Goal: Transaction & Acquisition: Purchase product/service

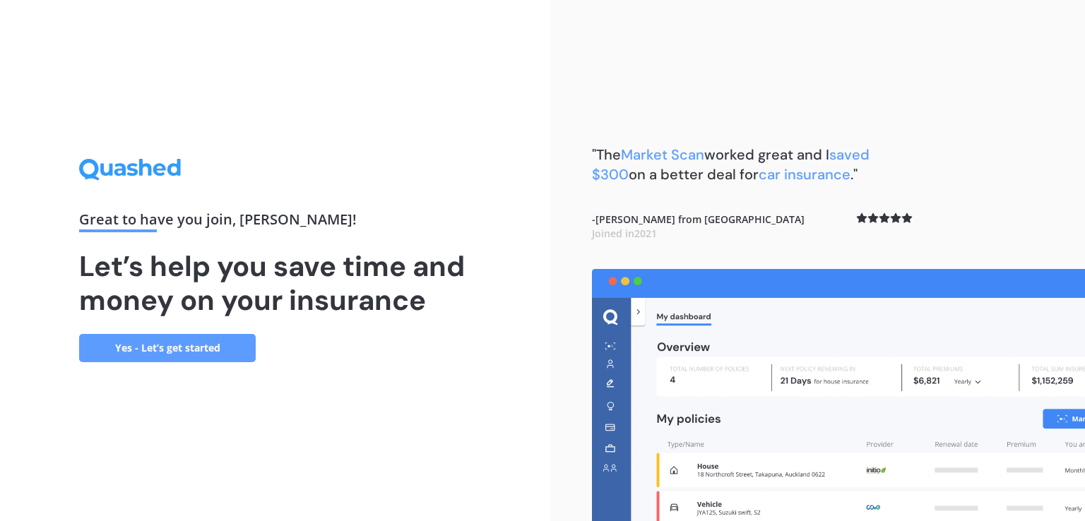
click at [195, 350] on link "Yes - Let’s get started" at bounding box center [167, 348] width 177 height 28
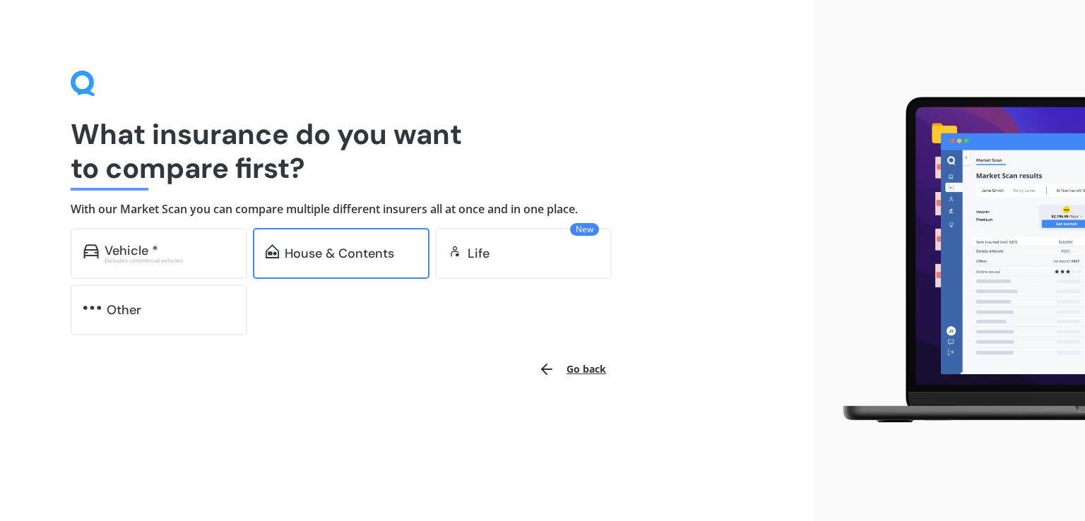
click at [348, 249] on div "House & Contents" at bounding box center [339, 253] width 109 height 14
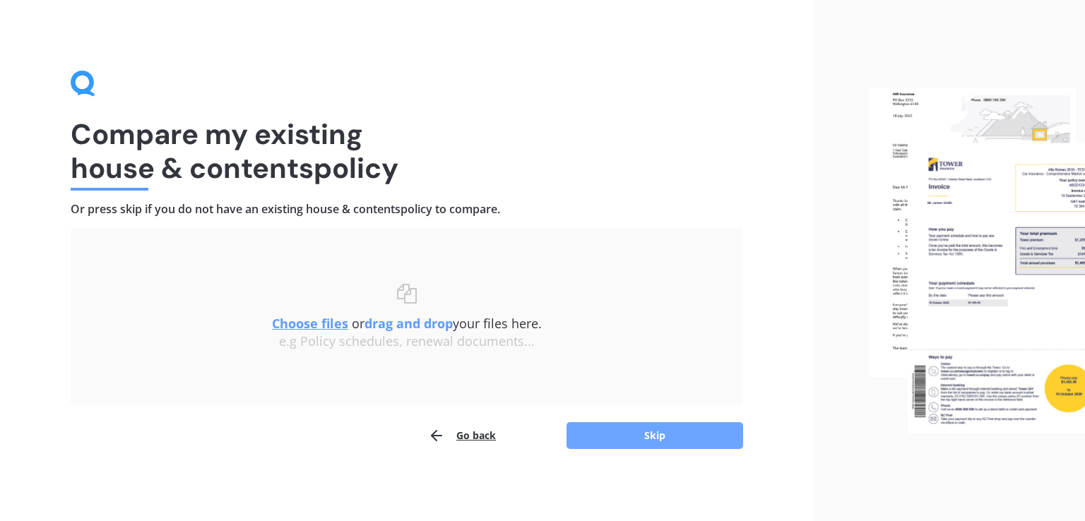
click at [633, 430] on button "Skip" at bounding box center [654, 435] width 177 height 27
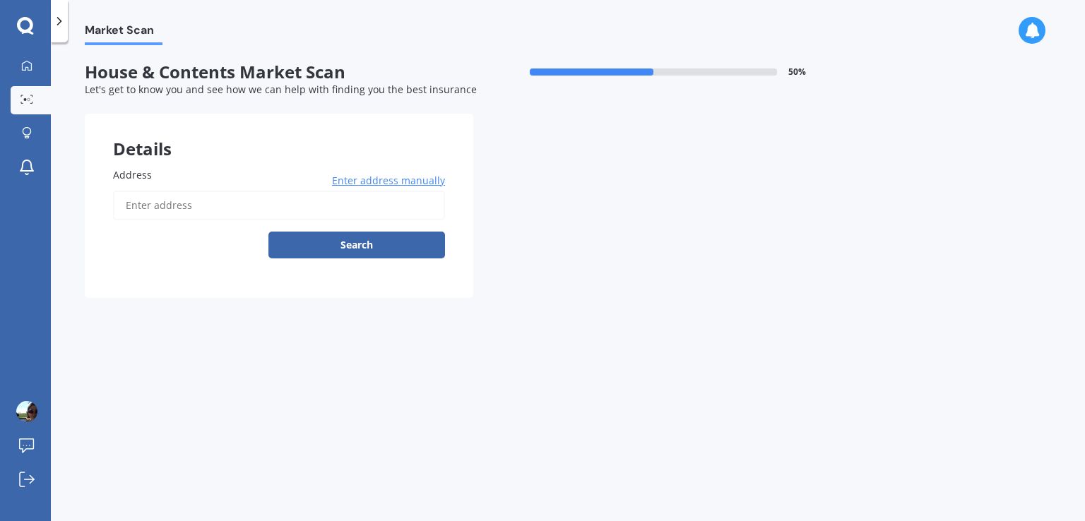
click at [297, 212] on input "Address" at bounding box center [279, 206] width 332 height 30
type input "4 Bellvue Avenue, Papanui, Christchurch 8053"
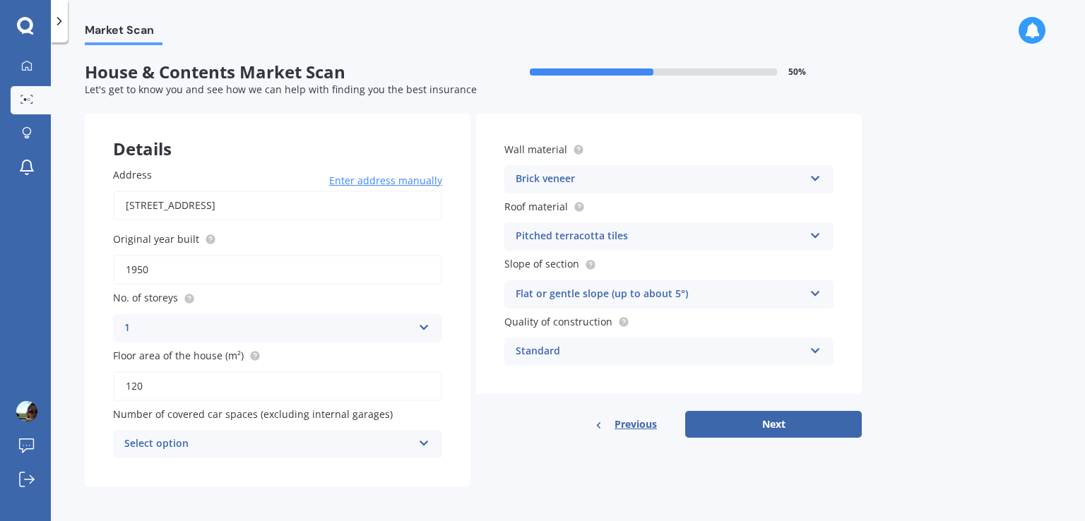
scroll to position [1, 0]
click at [416, 435] on div "Select option 0 1 2 3 4 5+" at bounding box center [277, 443] width 329 height 28
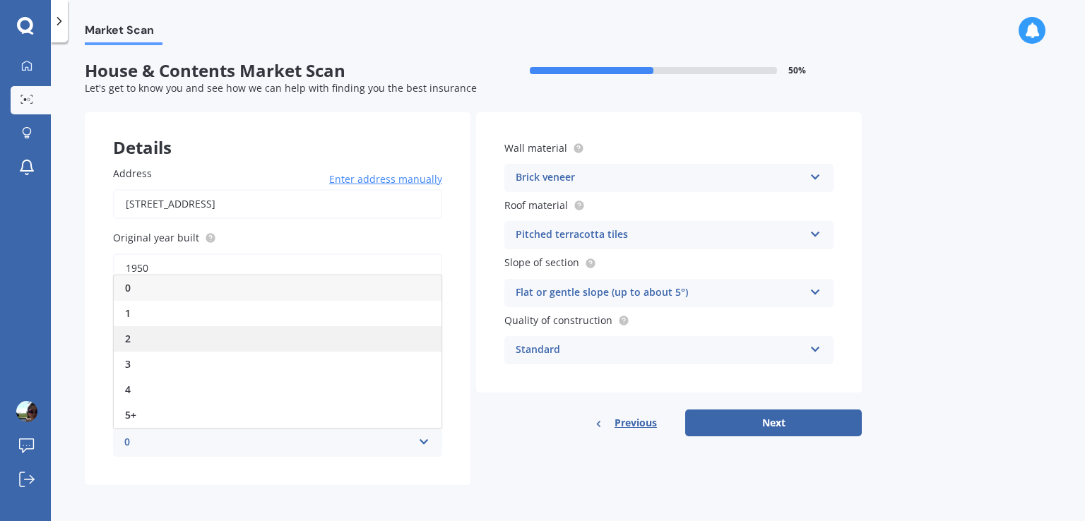
click at [150, 344] on div "2" at bounding box center [278, 338] width 328 height 25
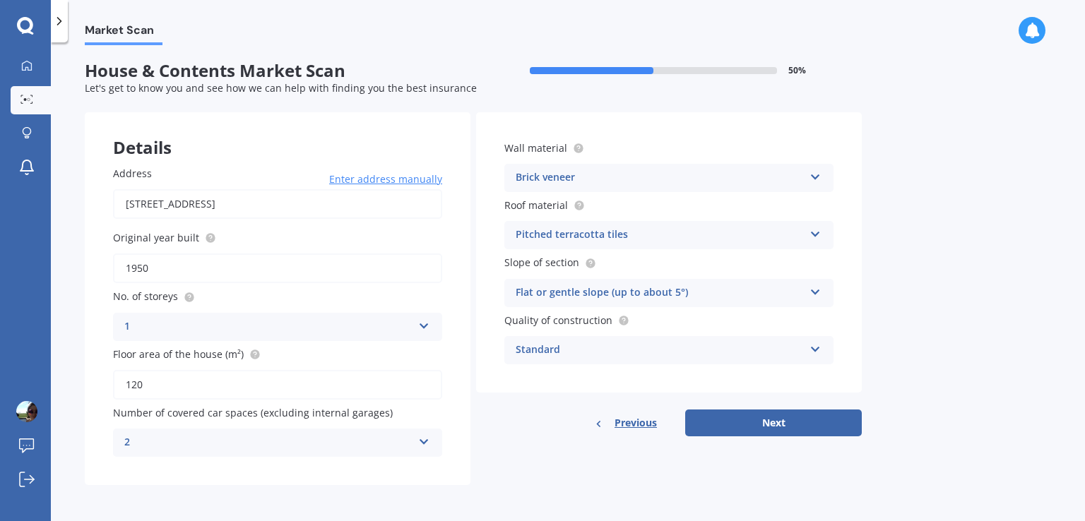
click at [815, 179] on icon at bounding box center [815, 174] width 12 height 10
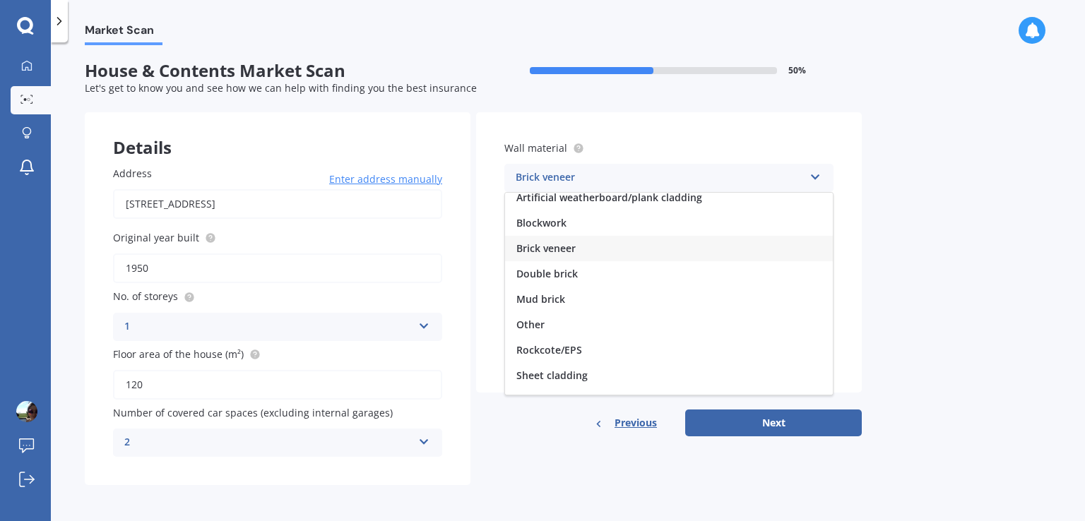
scroll to position [0, 0]
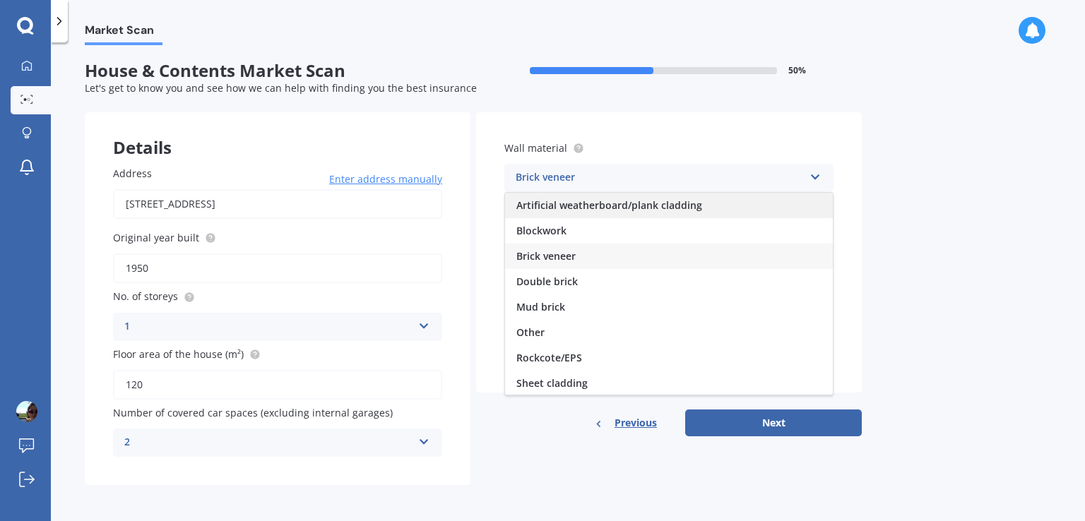
click at [630, 201] on span "Artificial weatherboard/plank cladding" at bounding box center [609, 204] width 186 height 13
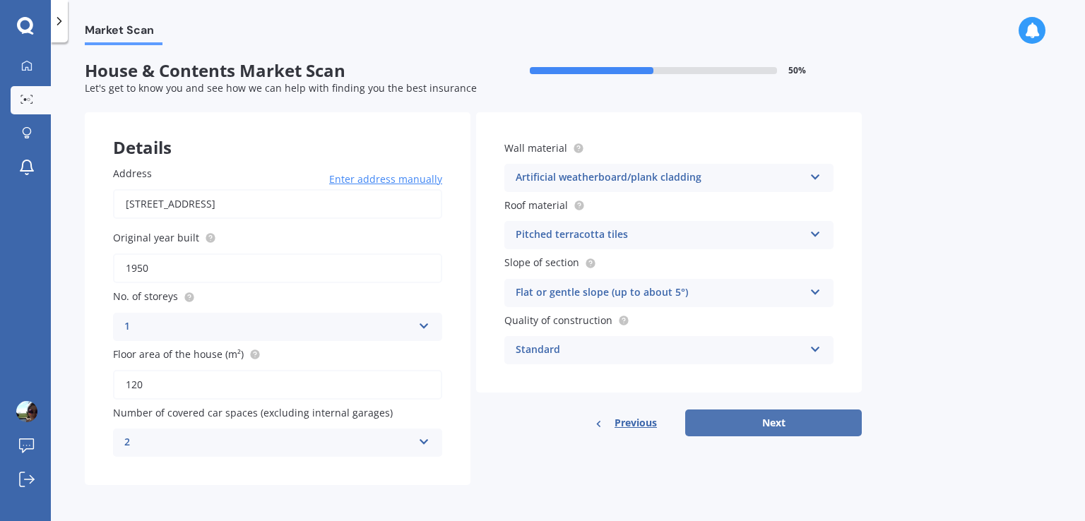
click at [780, 424] on button "Next" at bounding box center [773, 423] width 177 height 27
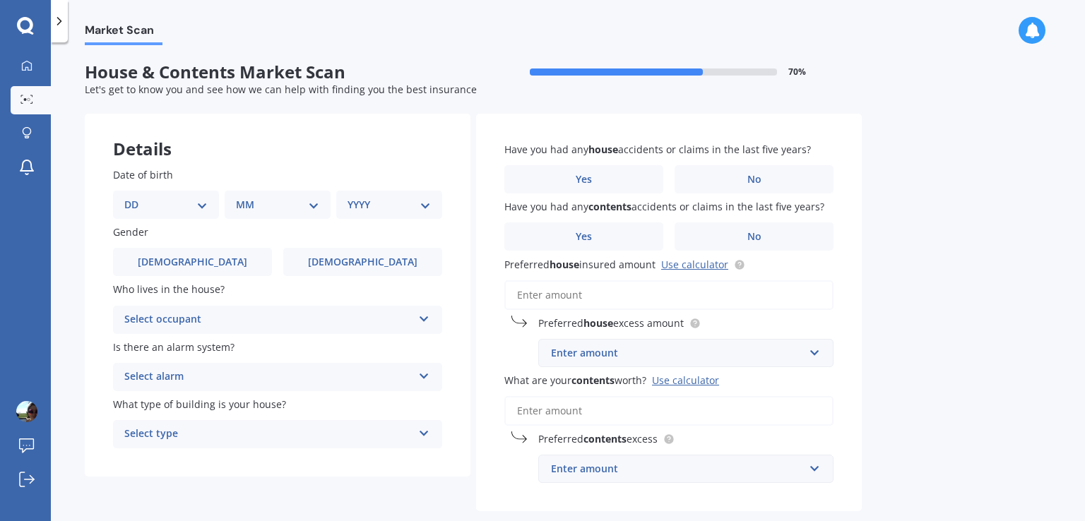
click at [209, 202] on div "DD 01 02 03 04 05 06 07 08 09 10 11 12 13 14 15 16 17 18 19 20 21 22 23 24 25 2…" at bounding box center [166, 205] width 106 height 28
click at [198, 208] on select "DD 01 02 03 04 05 06 07 08 09 10 11 12 13 14 15 16 17 18 19 20 21 22 23 24 25 2…" at bounding box center [165, 205] width 83 height 16
select select "05"
click at [136, 197] on select "DD 01 02 03 04 05 06 07 08 09 10 11 12 13 14 15 16 17 18 19 20 21 22 23 24 25 2…" at bounding box center [165, 205] width 83 height 16
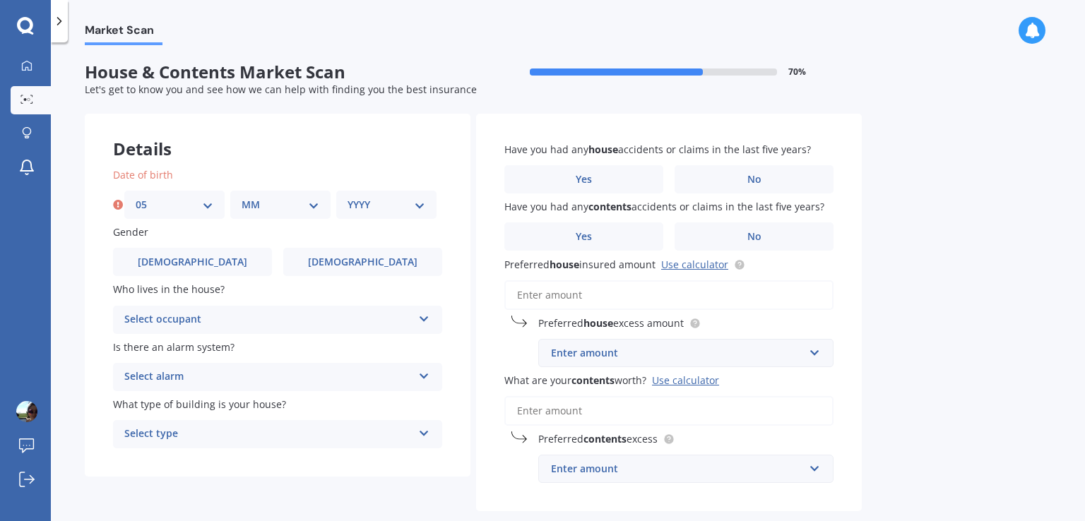
click at [270, 203] on select "MM 01 02 03 04 05 06 07 08 09 10 11 12" at bounding box center [280, 205] width 78 height 16
select select "09"
click at [241, 197] on select "MM 01 02 03 04 05 06 07 08 09 10 11 12" at bounding box center [280, 205] width 78 height 16
click at [383, 203] on select "YYYY 2009 2008 2007 2006 2005 2004 2003 2002 2001 2000 1999 1998 1997 1996 1995…" at bounding box center [386, 205] width 78 height 16
select select "1995"
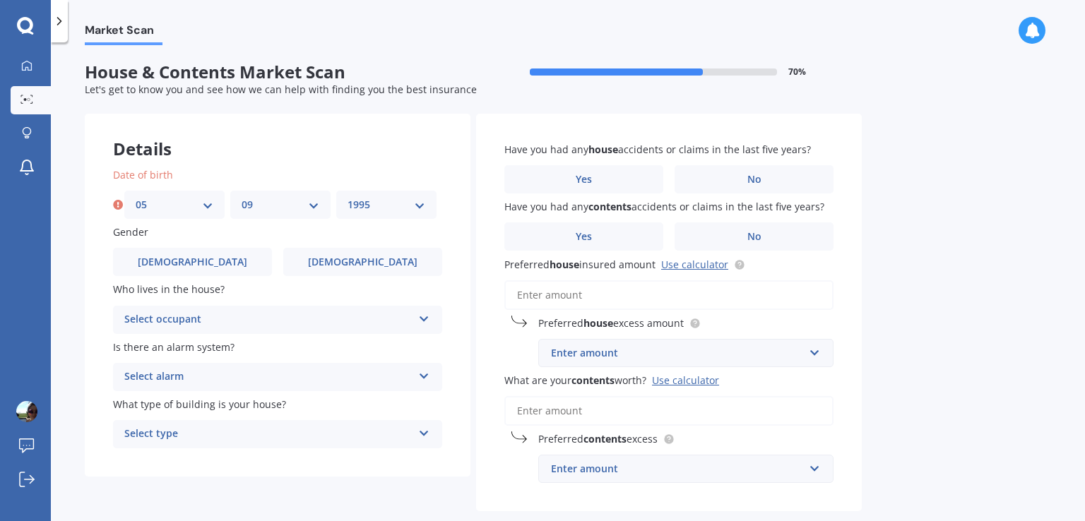
click at [347, 197] on select "YYYY 2009 2008 2007 2006 2005 2004 2003 2002 2001 2000 1999 1998 1997 1996 1995…" at bounding box center [386, 205] width 78 height 16
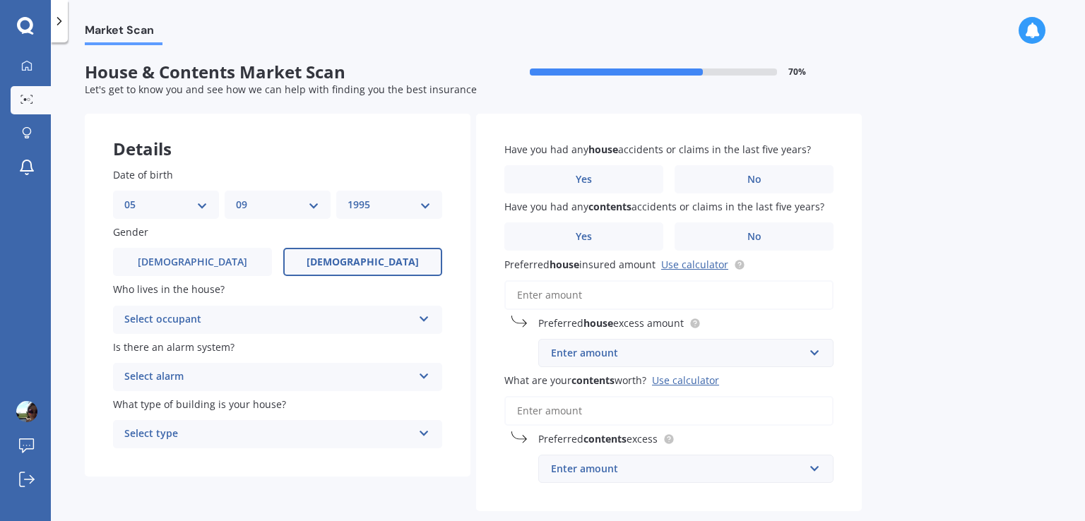
click at [333, 252] on label "Female" at bounding box center [362, 262] width 159 height 28
click at [0, 0] on input "Female" at bounding box center [0, 0] width 0 height 0
click at [216, 311] on div "Select occupant Owner Owner + Boarder" at bounding box center [277, 320] width 329 height 28
click at [176, 348] on div "Owner" at bounding box center [278, 347] width 328 height 25
click at [201, 380] on div "Select alarm" at bounding box center [268, 377] width 288 height 17
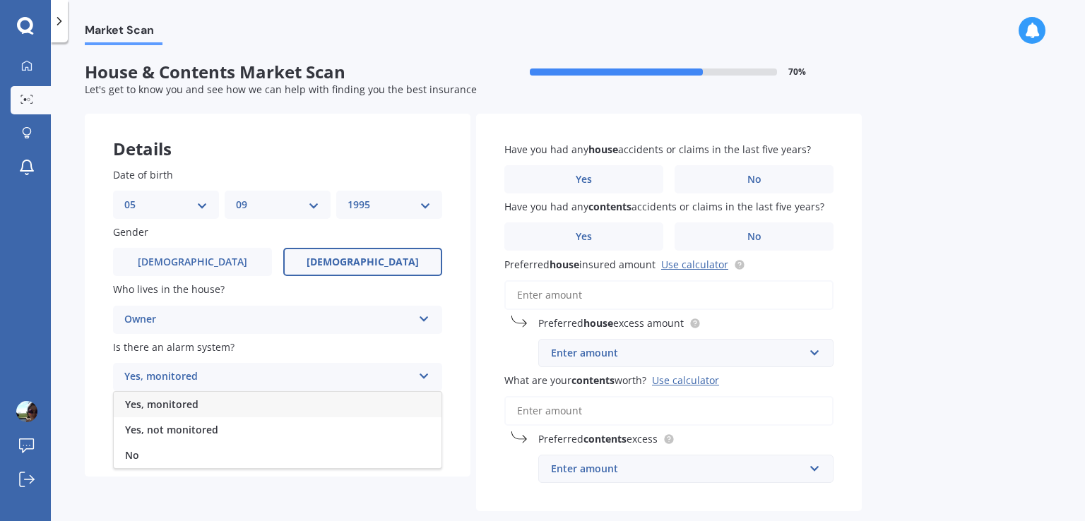
click at [187, 406] on span "Yes, monitored" at bounding box center [161, 404] width 73 height 13
click at [186, 374] on div "Yes, monitored" at bounding box center [268, 377] width 288 height 17
click at [186, 424] on span "Yes, not monitored" at bounding box center [171, 429] width 93 height 13
click at [174, 436] on div "Select type" at bounding box center [268, 434] width 288 height 17
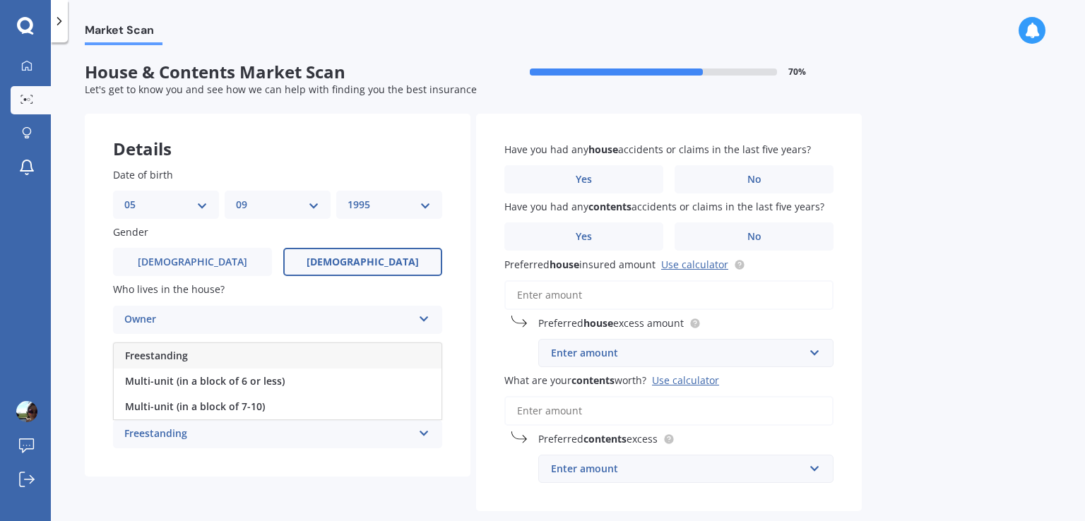
click at [189, 350] on div "Freestanding" at bounding box center [278, 355] width 328 height 25
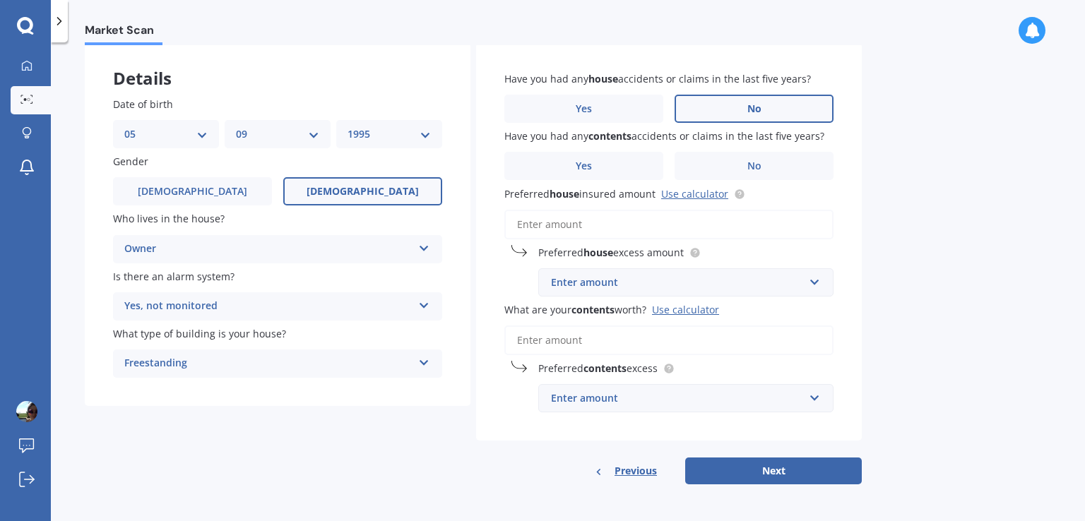
click at [747, 111] on span "No" at bounding box center [754, 109] width 14 height 12
click at [0, 0] on input "No" at bounding box center [0, 0] width 0 height 0
click at [737, 167] on label "No" at bounding box center [753, 166] width 159 height 28
click at [0, 0] on input "No" at bounding box center [0, 0] width 0 height 0
click at [610, 161] on label "Yes" at bounding box center [583, 166] width 159 height 28
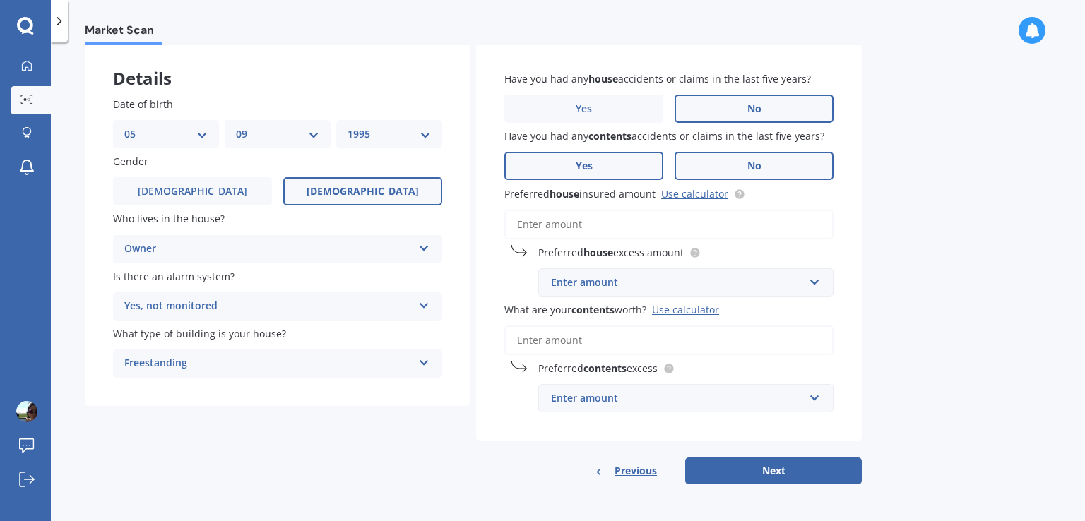
click at [0, 0] on input "Yes" at bounding box center [0, 0] width 0 height 0
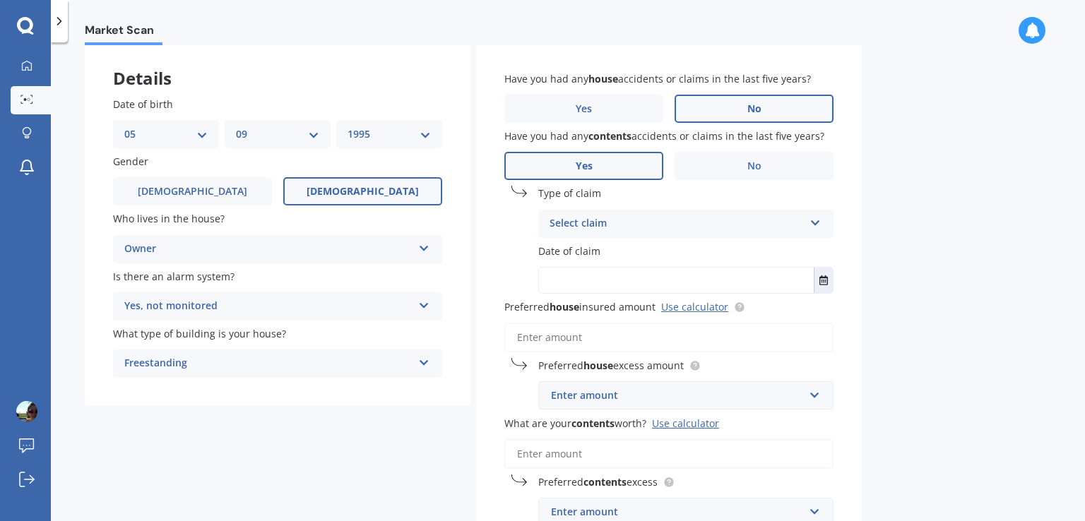
click at [599, 222] on div "Select claim" at bounding box center [676, 223] width 254 height 17
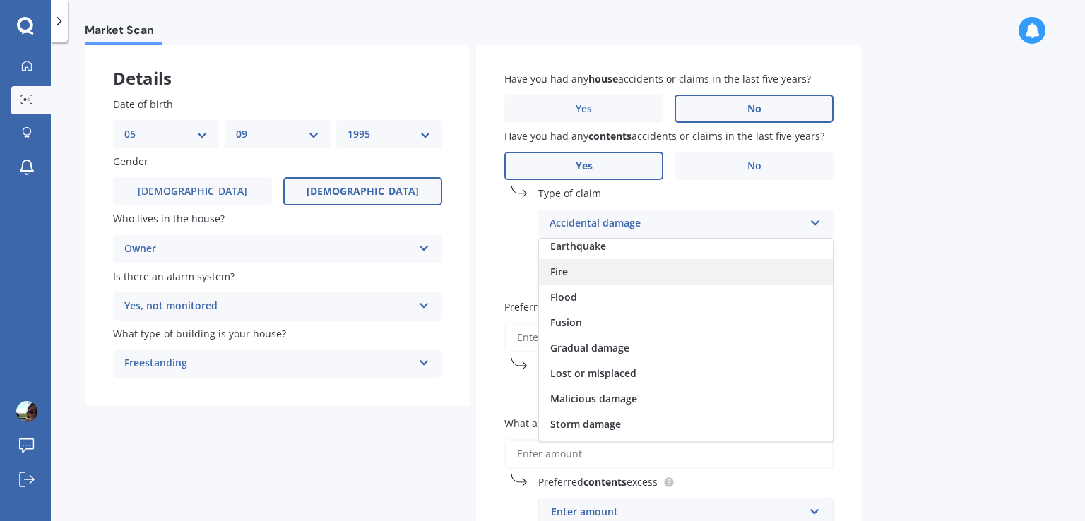
scroll to position [56, 0]
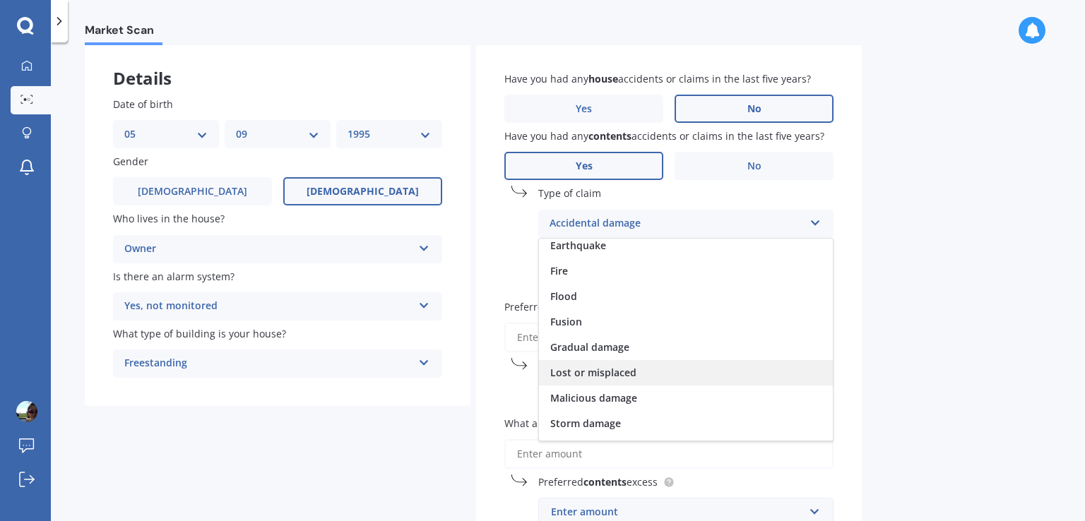
click at [613, 376] on span "Lost or misplaced" at bounding box center [593, 372] width 86 height 13
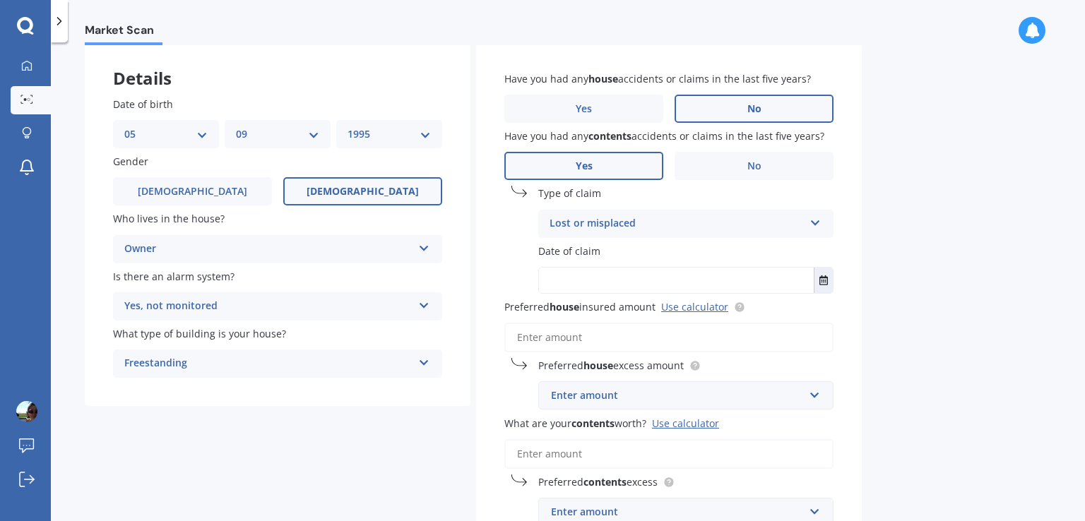
click at [604, 287] on input "text" at bounding box center [676, 280] width 275 height 25
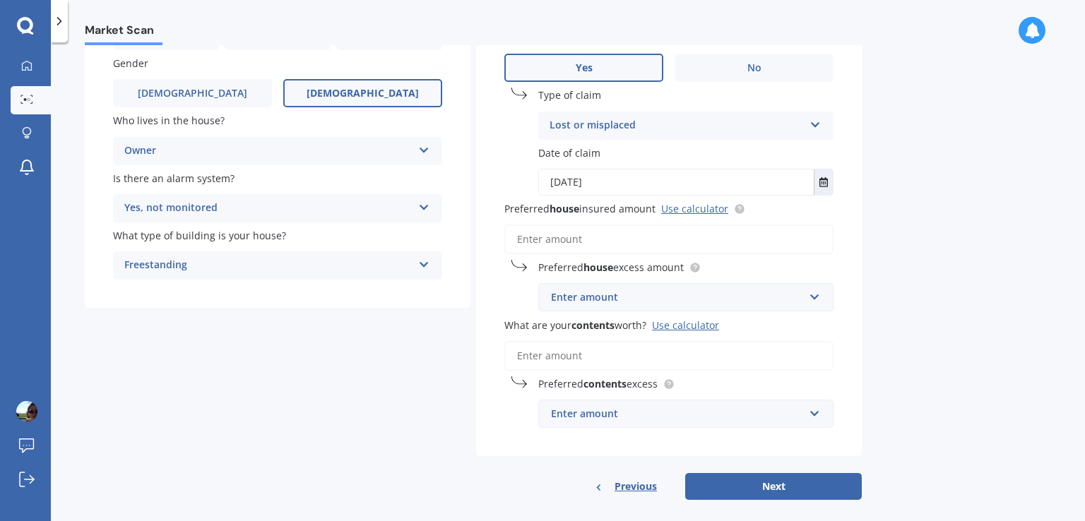
scroll to position [169, 0]
type input "11/01/2024"
click at [590, 234] on input "Preferred house insured amount Use calculator" at bounding box center [668, 239] width 329 height 30
click at [682, 207] on link "Use calculator" at bounding box center [694, 207] width 67 height 13
click at [607, 308] on input "text" at bounding box center [680, 296] width 282 height 27
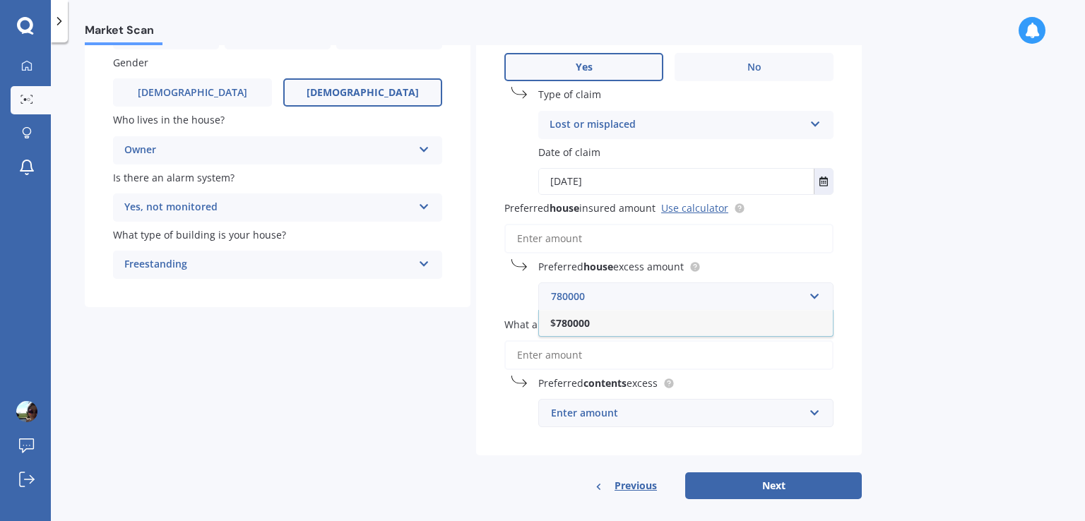
type input "780000"
click at [897, 337] on div "Market Scan House & Contents Market Scan 70 % Let's get to know you and see how…" at bounding box center [568, 284] width 1034 height 479
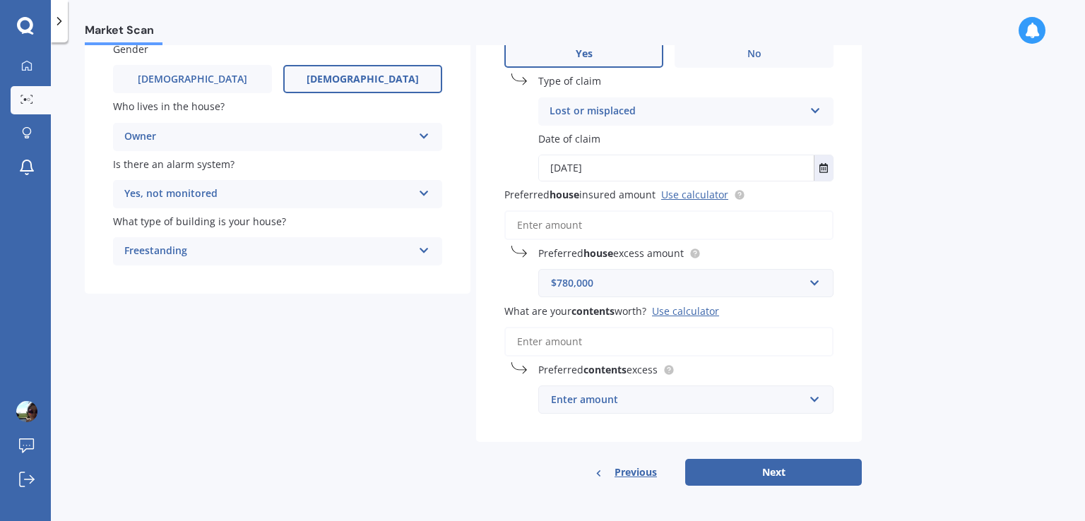
scroll to position [184, 0]
click at [563, 334] on input "What are your contents worth? Use calculator" at bounding box center [668, 341] width 329 height 30
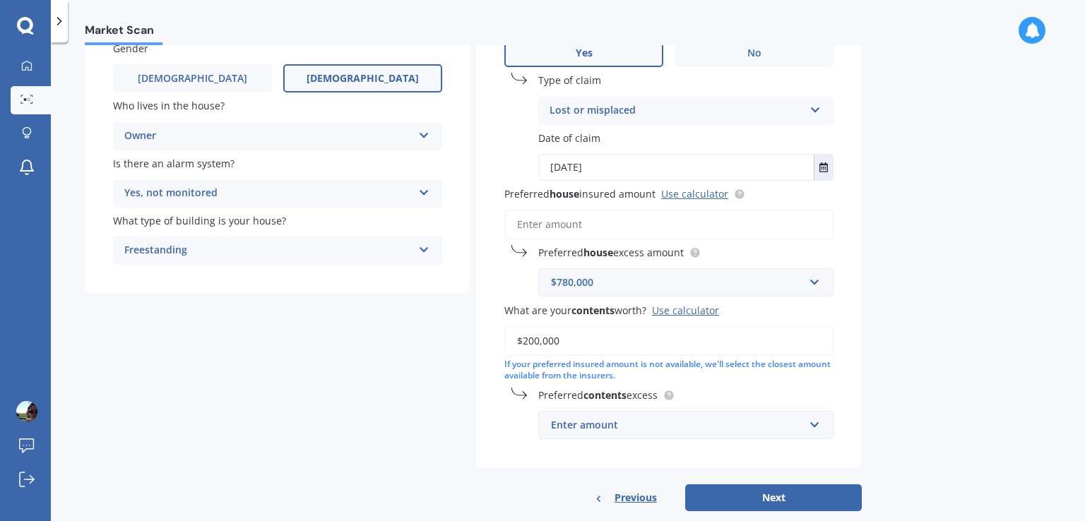
scroll to position [210, 0]
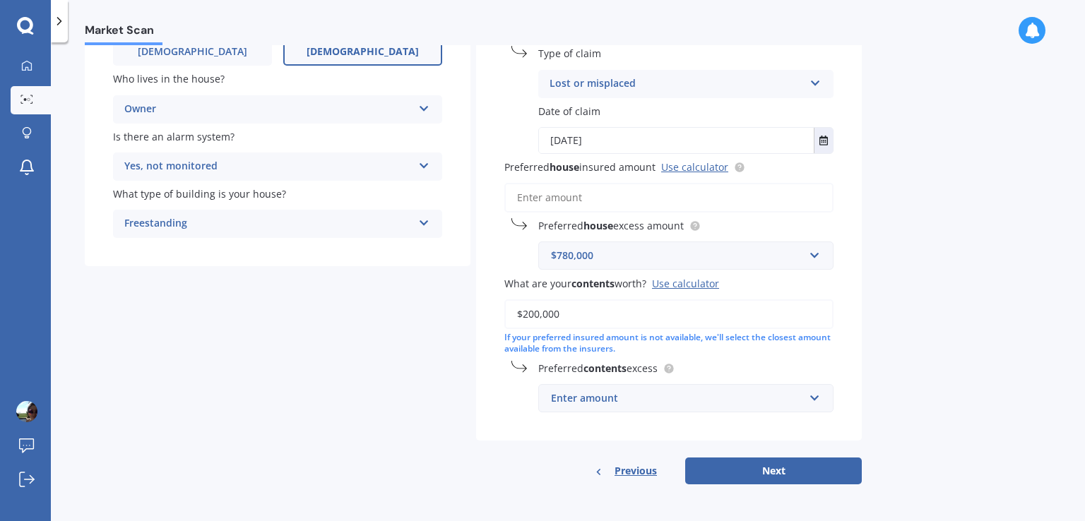
type input "$200,000"
click at [700, 285] on div "Use calculator" at bounding box center [685, 283] width 67 height 13
click at [700, 299] on input "$200,000" at bounding box center [668, 314] width 329 height 30
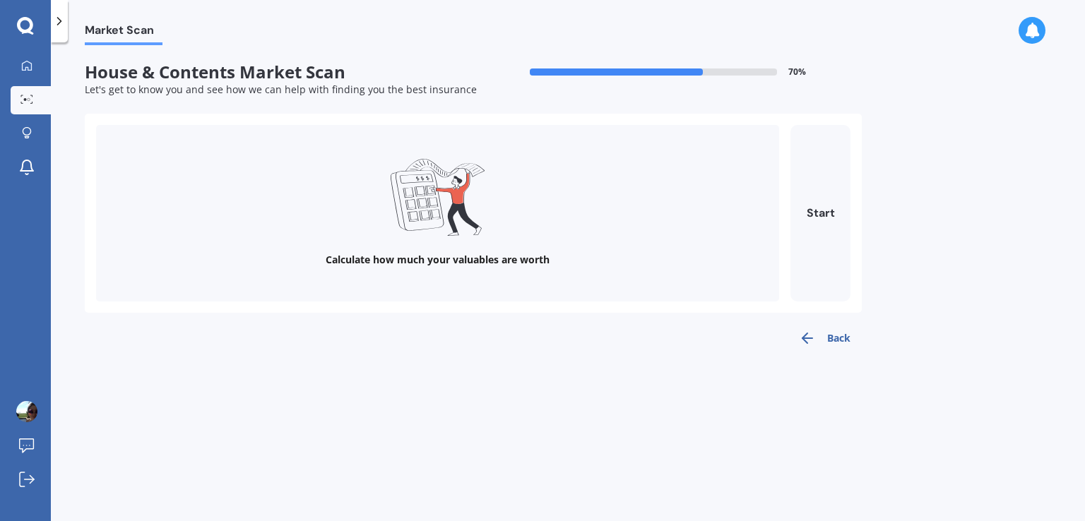
scroll to position [0, 0]
click at [830, 222] on button "Start" at bounding box center [820, 213] width 60 height 177
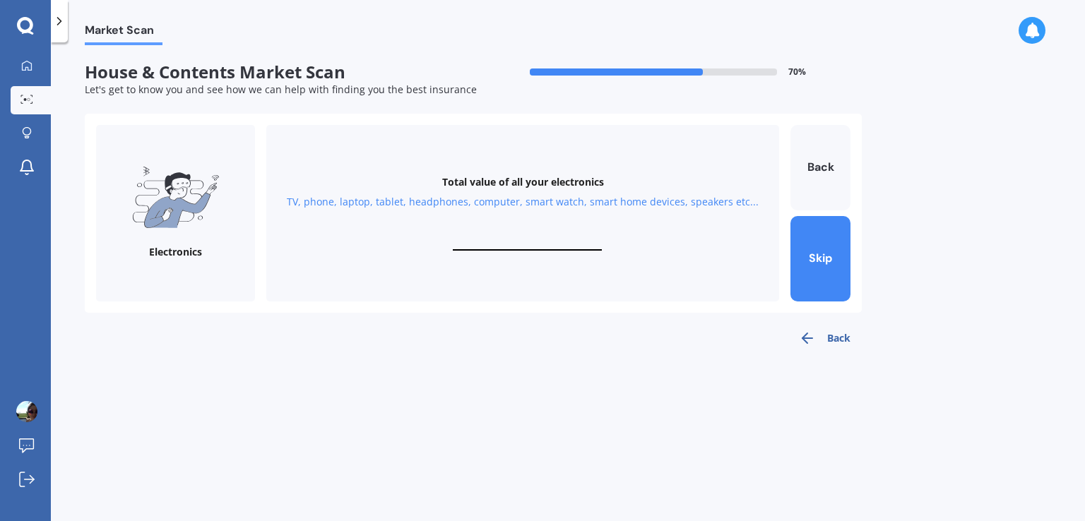
click at [518, 237] on div "Total value of all your electronics TV, phone, laptop, tablet, headphones, comp…" at bounding box center [522, 213] width 513 height 177
click at [511, 238] on input "text" at bounding box center [527, 243] width 149 height 13
type input "$10,000"
click at [809, 246] on button "Next" at bounding box center [820, 258] width 60 height 85
click at [520, 244] on input "text" at bounding box center [527, 243] width 149 height 13
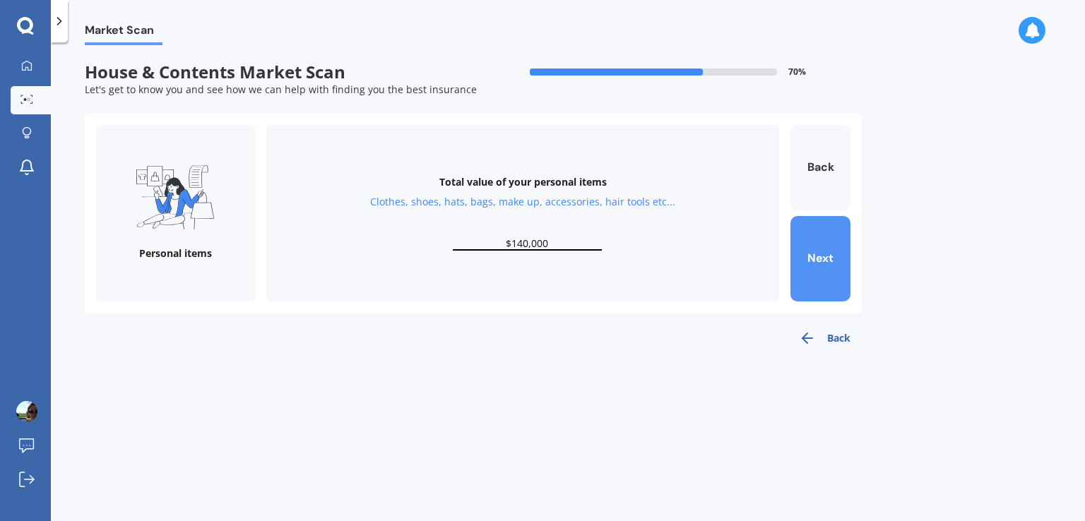
type input "$140,000"
click at [823, 244] on button "Next" at bounding box center [820, 258] width 60 height 85
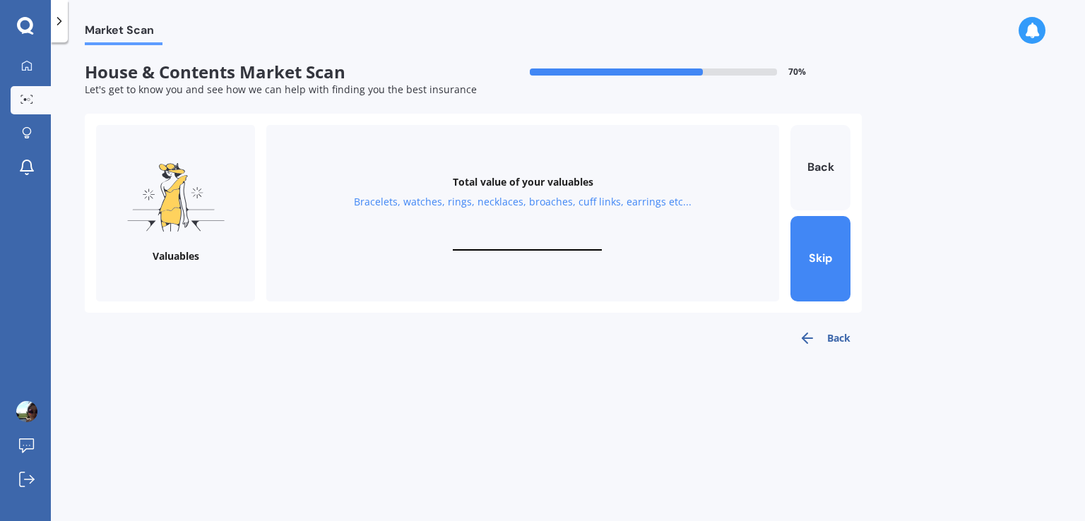
click at [511, 246] on input "text" at bounding box center [527, 243] width 149 height 13
type input "$10,000"
click at [822, 263] on button "Next" at bounding box center [820, 258] width 60 height 85
click at [491, 246] on input "text" at bounding box center [527, 243] width 149 height 13
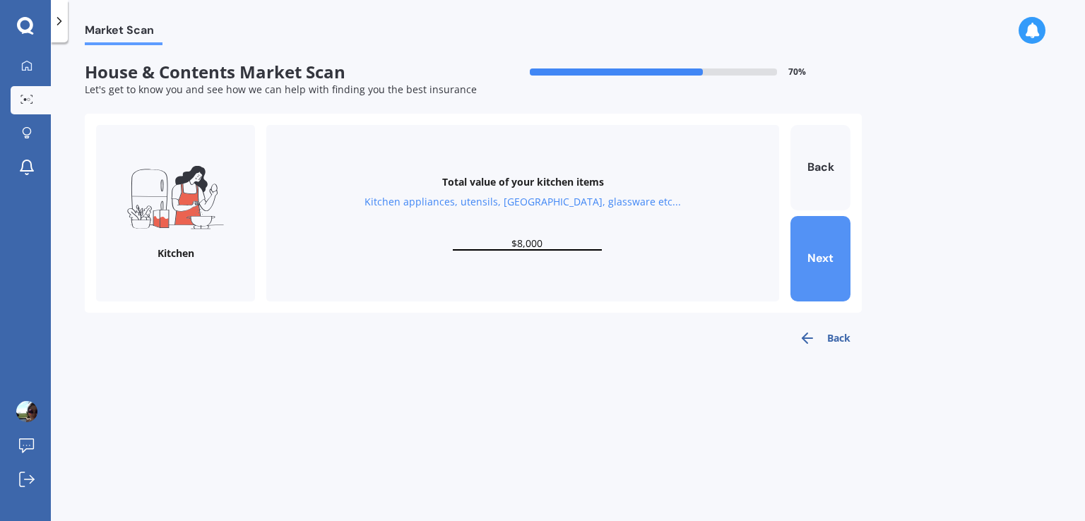
type input "$8,000"
click at [825, 241] on button "Next" at bounding box center [820, 258] width 60 height 85
click at [825, 241] on button "Skip" at bounding box center [820, 258] width 60 height 85
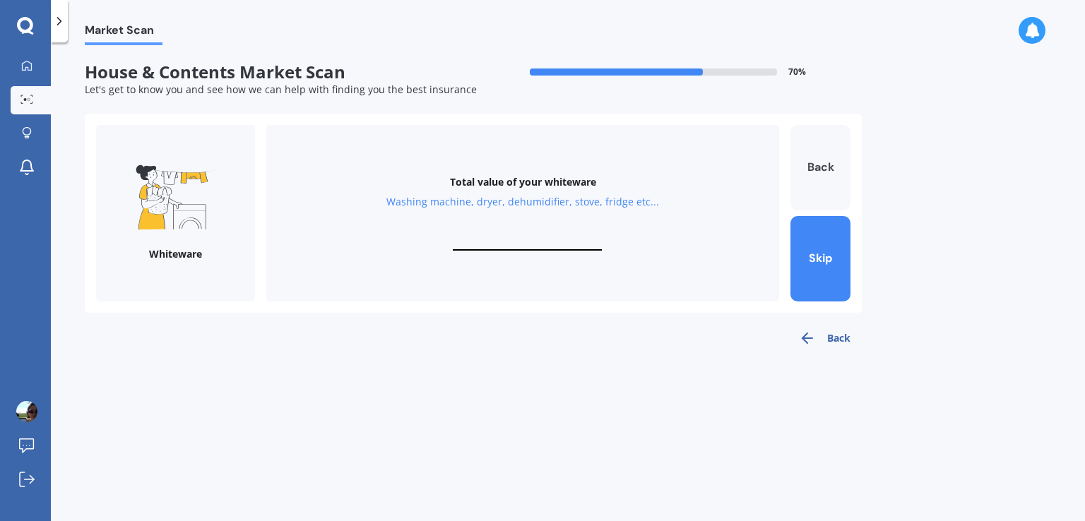
click at [821, 160] on button "Back" at bounding box center [820, 167] width 60 height 85
click at [534, 234] on div "Total value of your furniture In your bedrooms, lounge, dining, bathroom, gamin…" at bounding box center [522, 213] width 513 height 177
click at [527, 246] on input "text" at bounding box center [527, 243] width 149 height 13
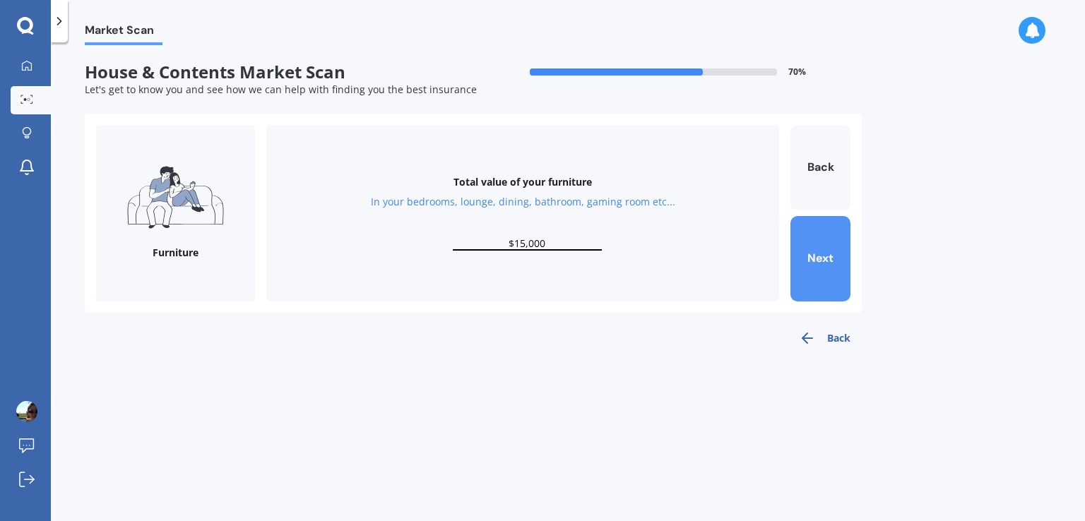
type input "$15,000"
click at [800, 270] on button "Next" at bounding box center [820, 258] width 60 height 85
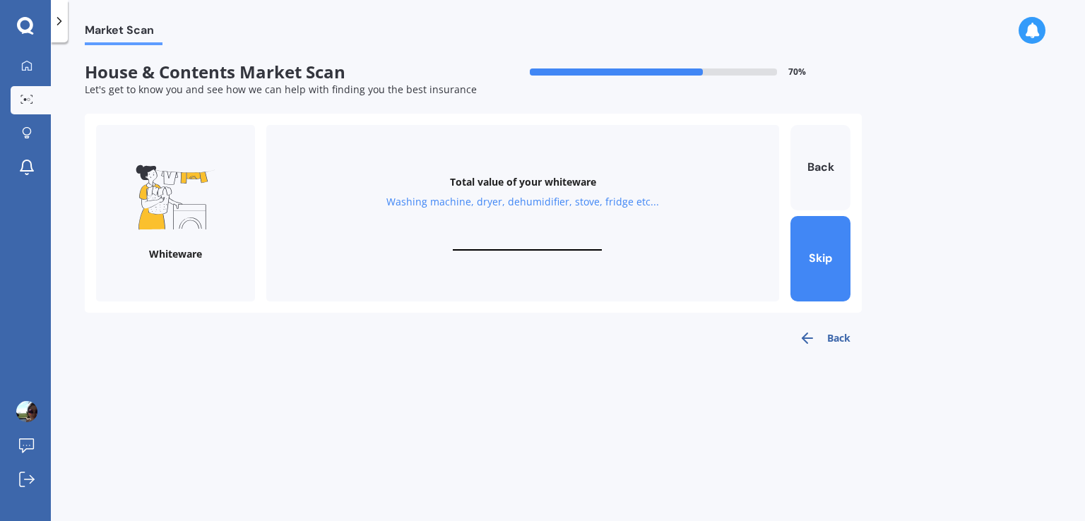
click at [535, 240] on input "text" at bounding box center [527, 243] width 149 height 13
drag, startPoint x: 545, startPoint y: 248, endPoint x: 511, endPoint y: 245, distance: 34.0
click at [511, 245] on input "$5,000" at bounding box center [527, 243] width 149 height 13
type input "$6,000"
click at [816, 246] on button "Next" at bounding box center [820, 258] width 60 height 85
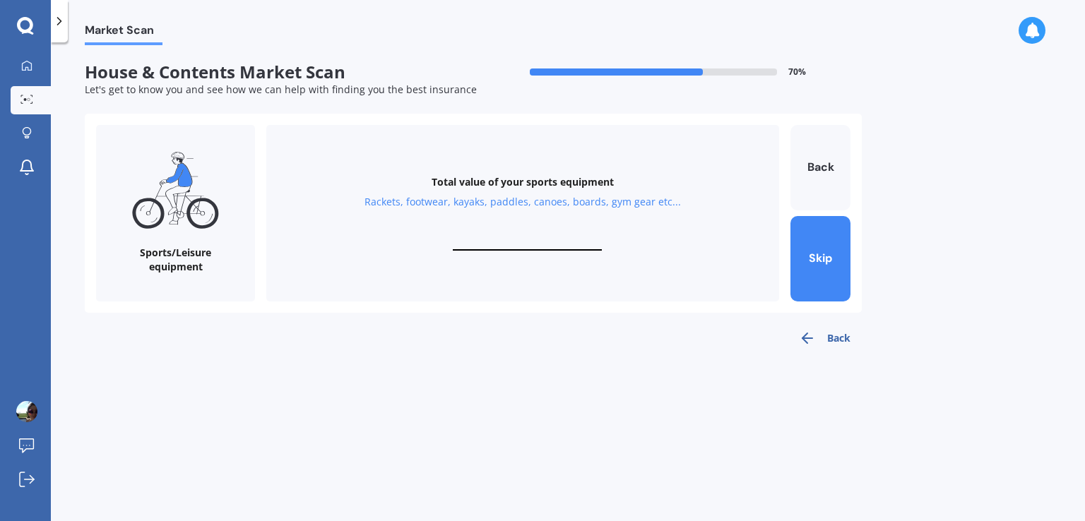
click at [523, 235] on div "Total value of your sports equipment Rackets, footwear, kayaks, paddles, canoes…" at bounding box center [522, 213] width 513 height 177
click at [520, 241] on input "text" at bounding box center [527, 243] width 149 height 13
type input "$50"
click at [819, 255] on button "Next" at bounding box center [820, 258] width 60 height 85
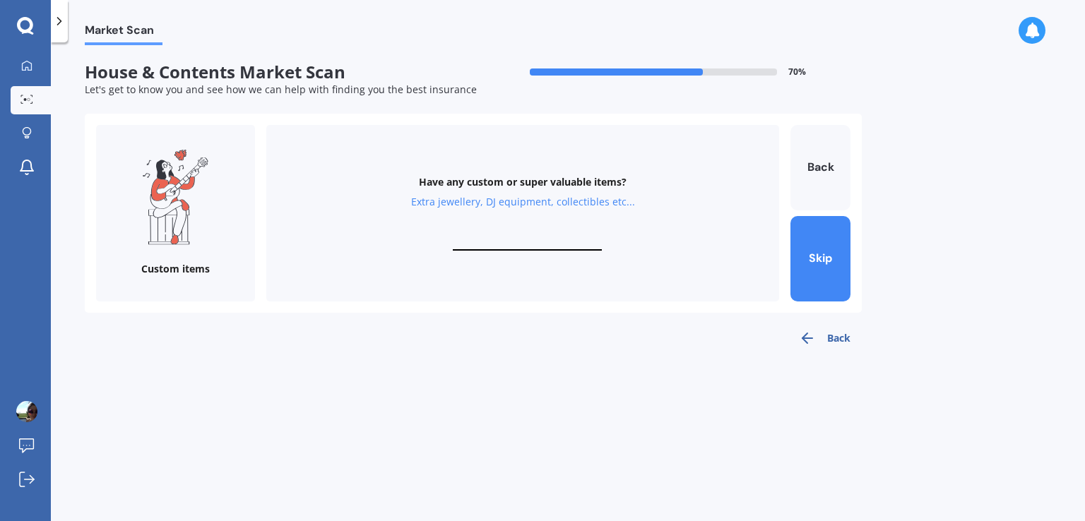
click at [536, 243] on input "text" at bounding box center [527, 243] width 149 height 13
click at [822, 262] on button "Skip" at bounding box center [820, 258] width 60 height 85
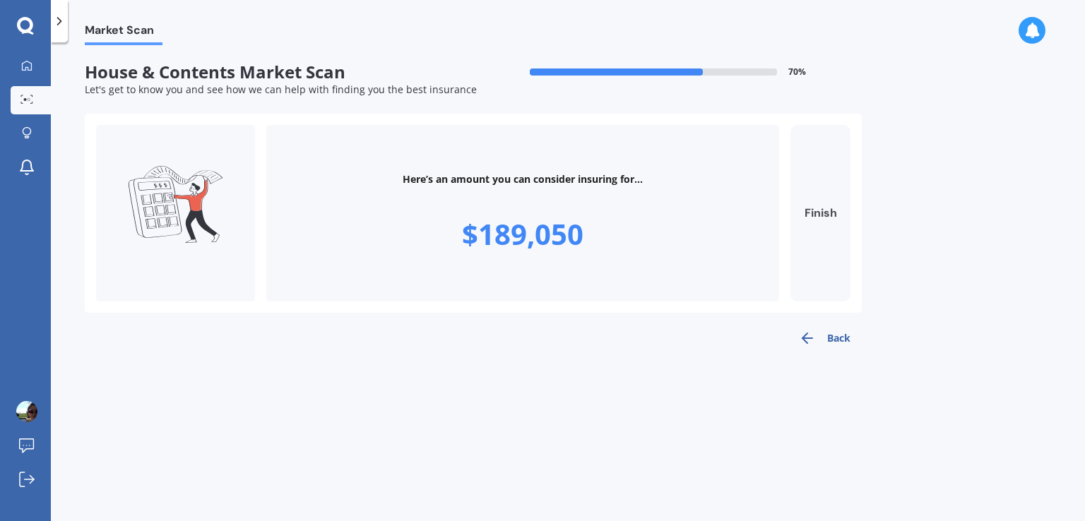
click at [829, 190] on button "Finish" at bounding box center [820, 213] width 60 height 177
type input "$189,050"
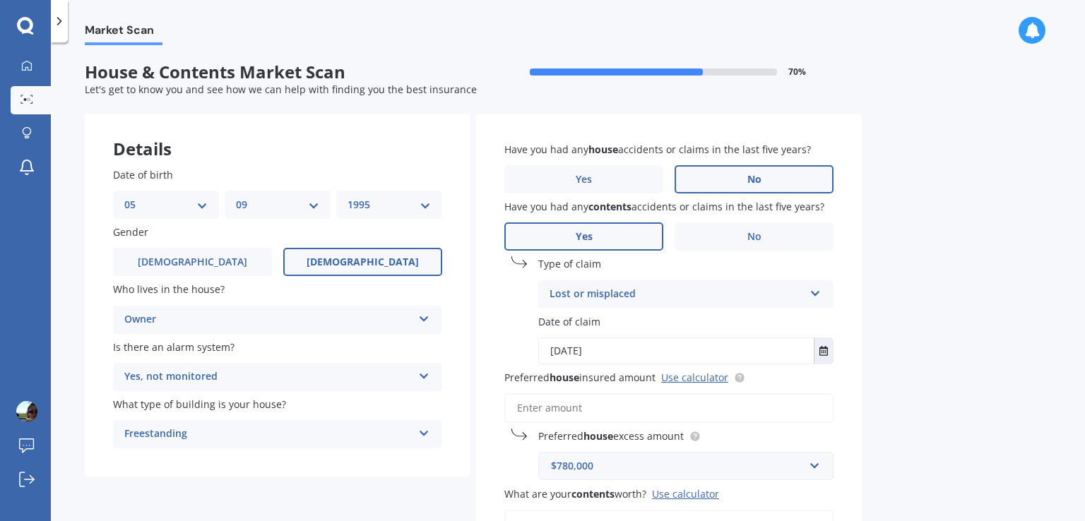
scroll to position [210, 0]
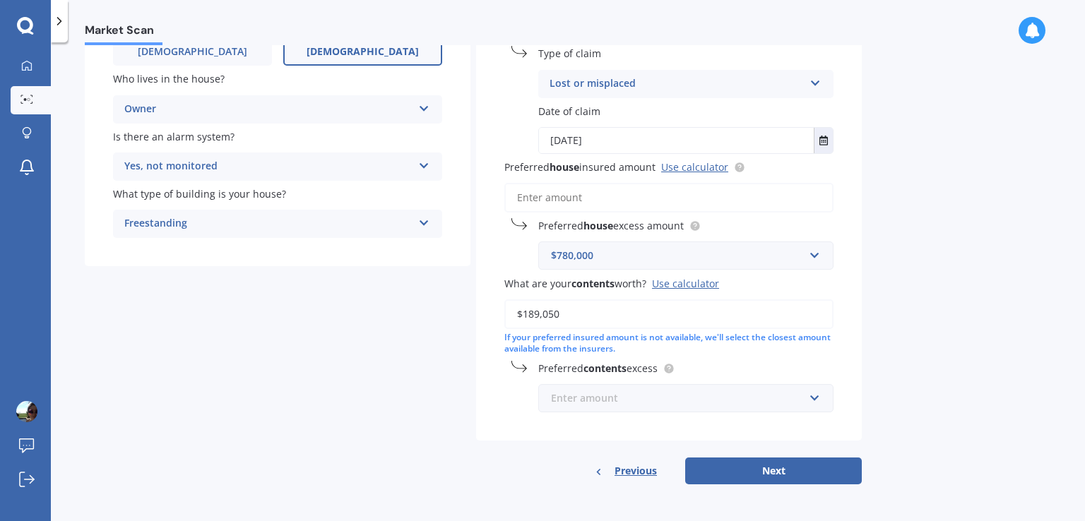
click at [640, 408] on input "text" at bounding box center [680, 398] width 282 height 27
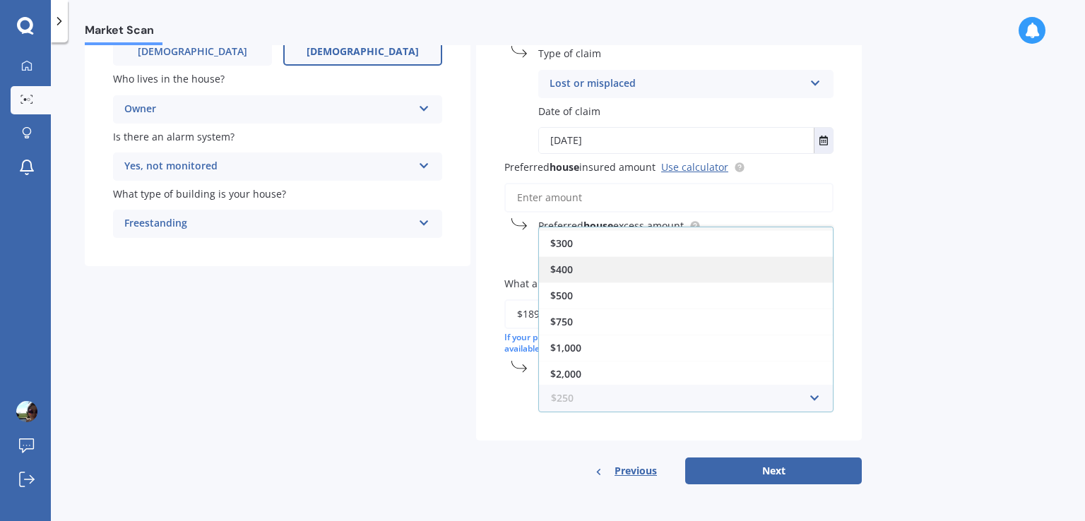
scroll to position [0, 0]
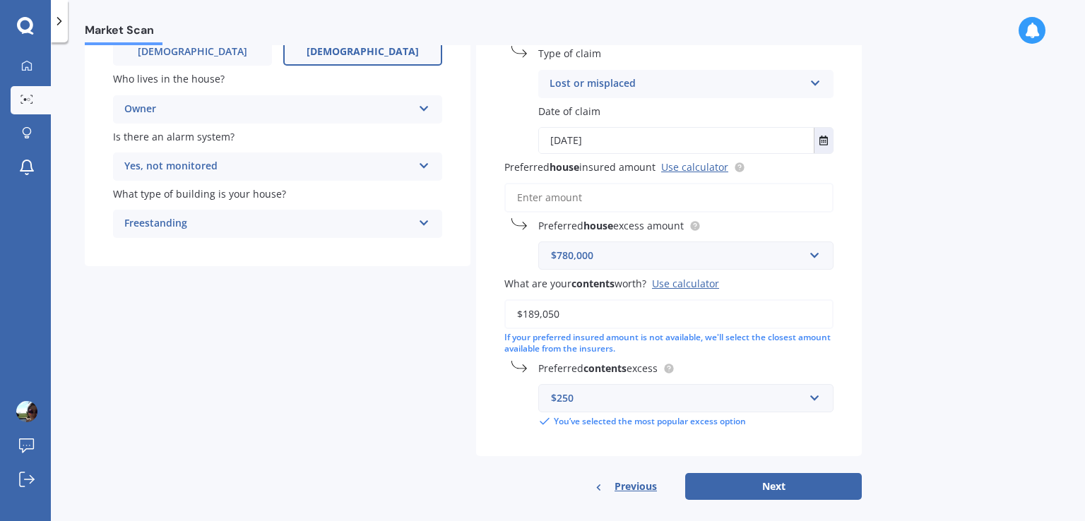
click at [378, 426] on div "Details Date of birth DD 01 02 03 04 05 06 07 08 09 10 11 12 13 14 15 16 17 18 …" at bounding box center [473, 201] width 777 height 597
click at [583, 196] on input "Preferred house insured amount Use calculator" at bounding box center [668, 198] width 329 height 30
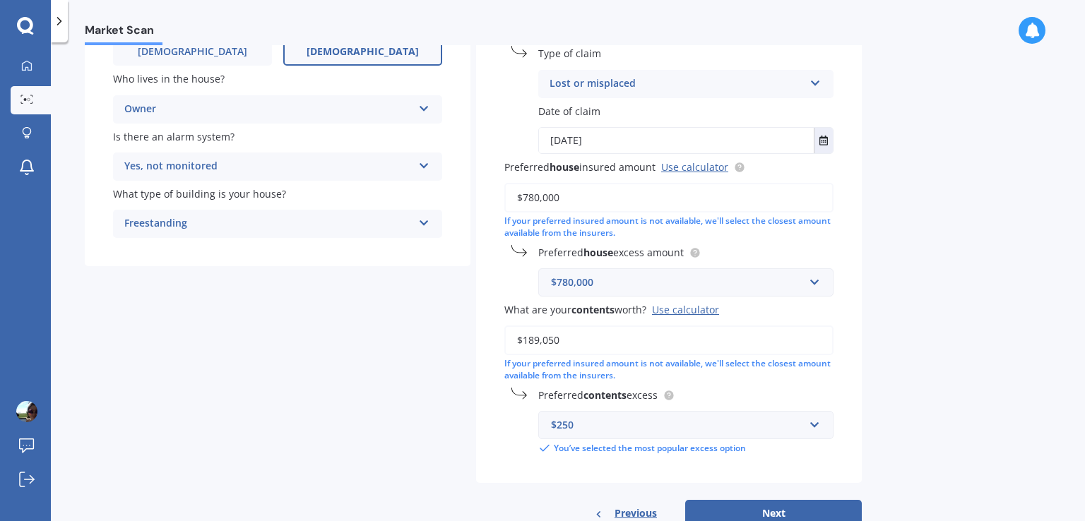
type input "$780,000"
click at [610, 286] on div "$780,000" at bounding box center [677, 283] width 253 height 16
type input "1000"
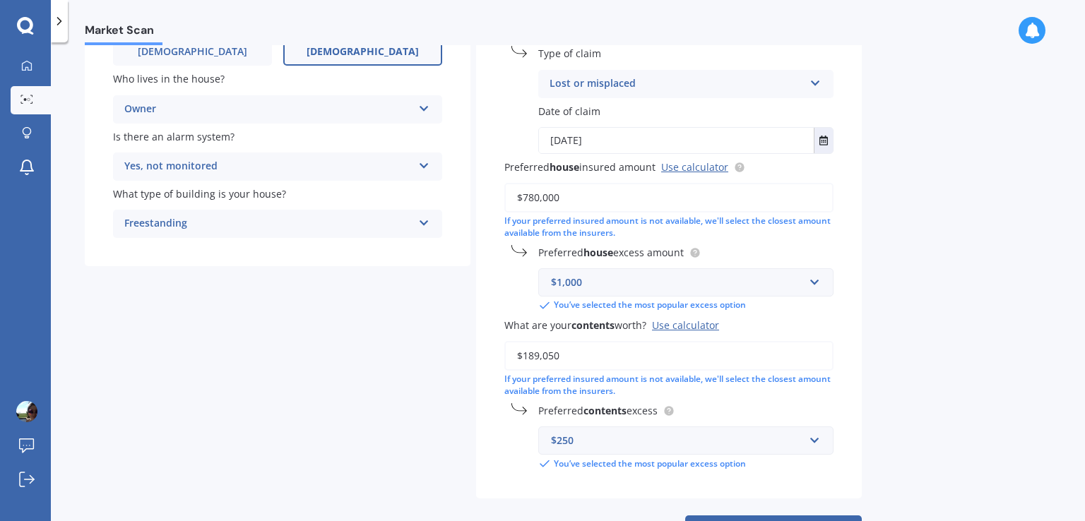
click at [877, 249] on div "Market Scan House & Contents Market Scan 70 % Let's get to know you and see how…" at bounding box center [568, 284] width 1034 height 479
click at [817, 278] on input "text" at bounding box center [680, 282] width 282 height 27
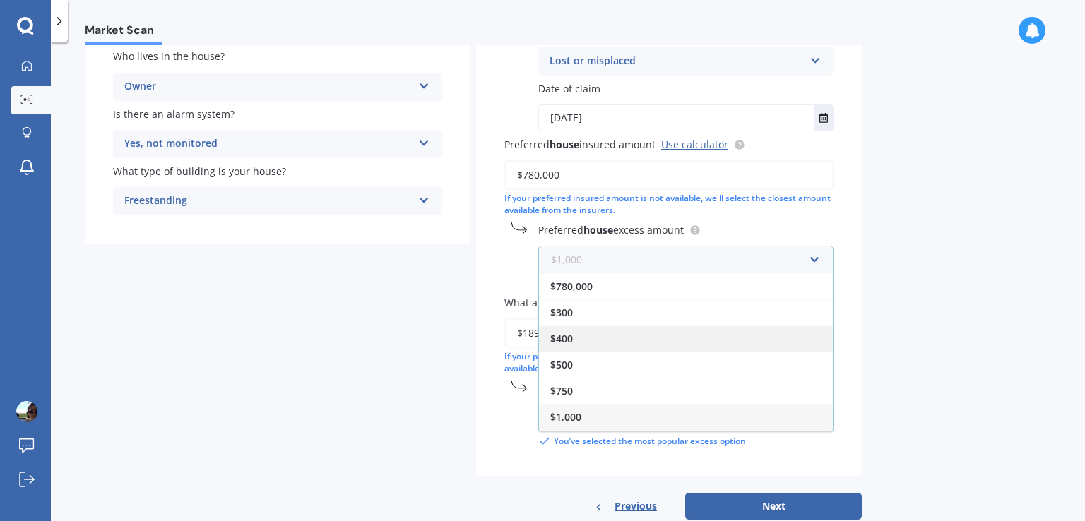
scroll to position [234, 0]
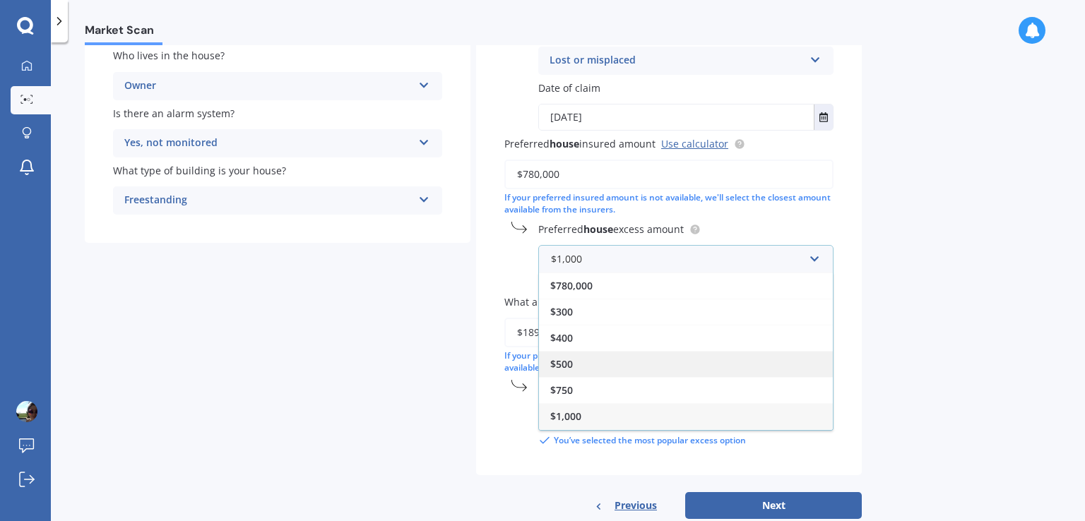
click at [590, 361] on div "$500" at bounding box center [686, 364] width 294 height 26
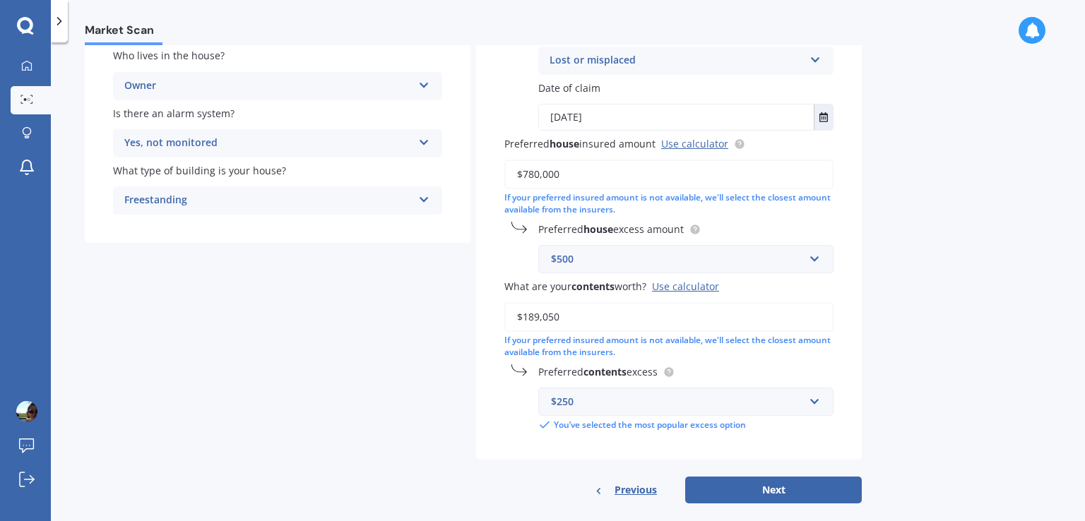
scroll to position [252, 0]
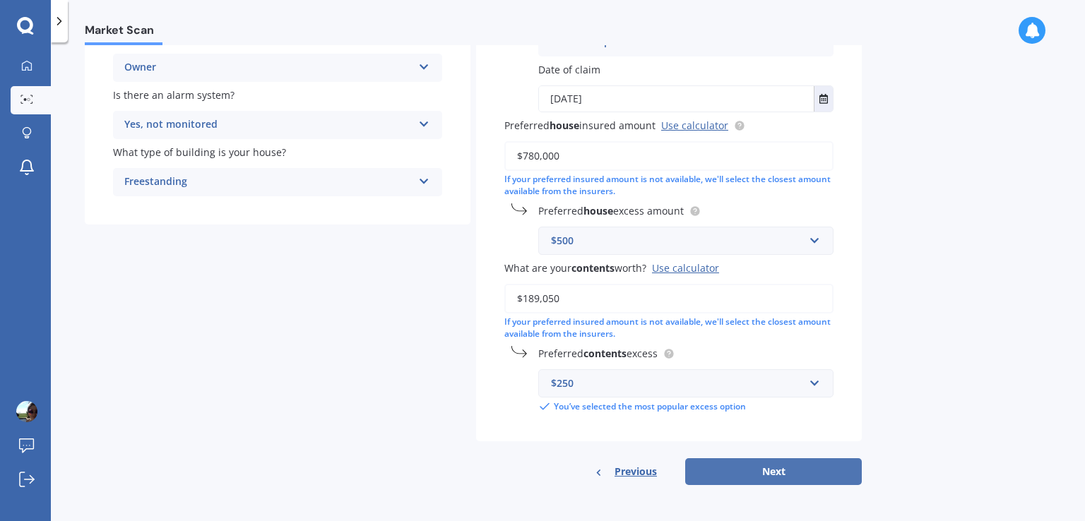
click at [762, 478] on button "Next" at bounding box center [773, 471] width 177 height 27
select select "05"
select select "09"
select select "1995"
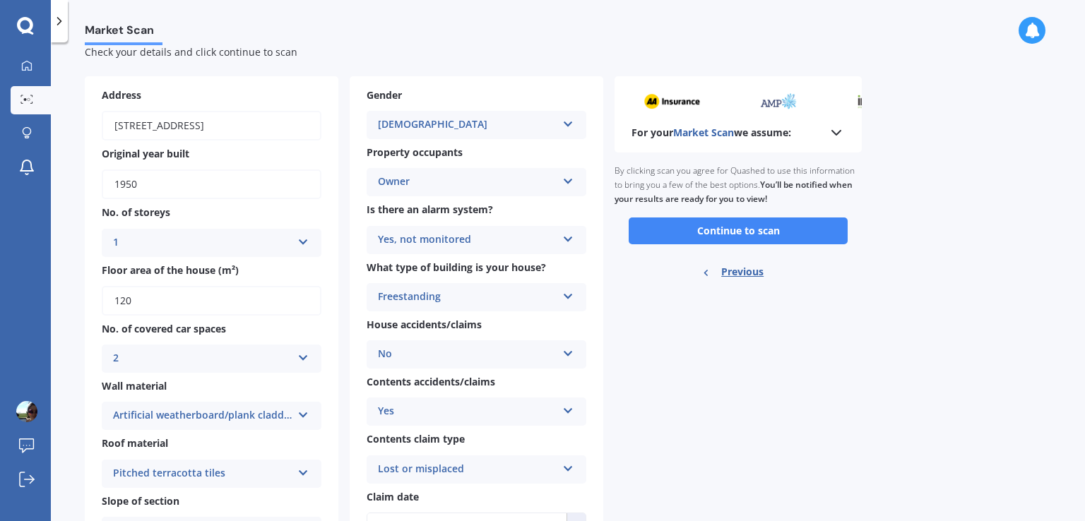
scroll to position [0, 0]
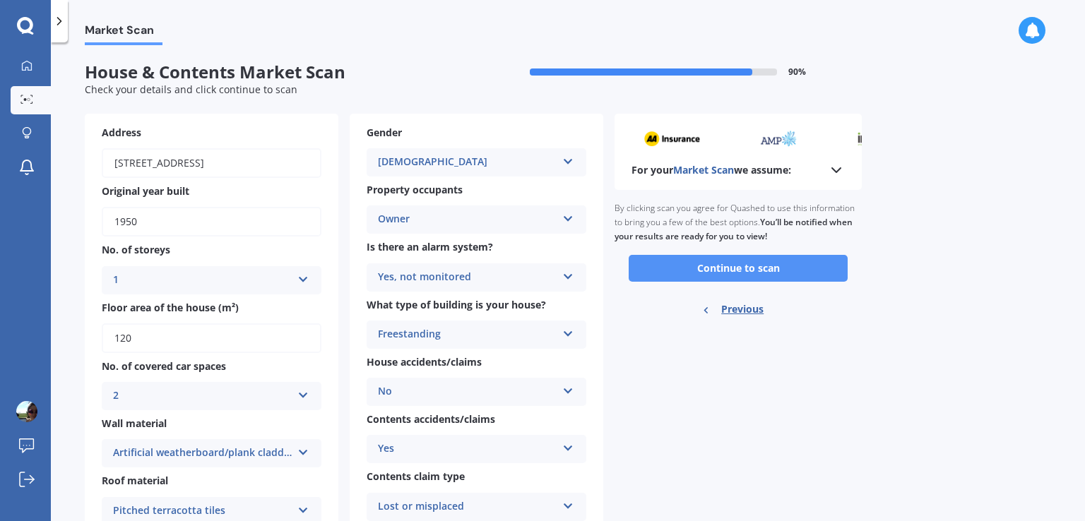
click at [724, 272] on button "Continue to scan" at bounding box center [737, 268] width 219 height 27
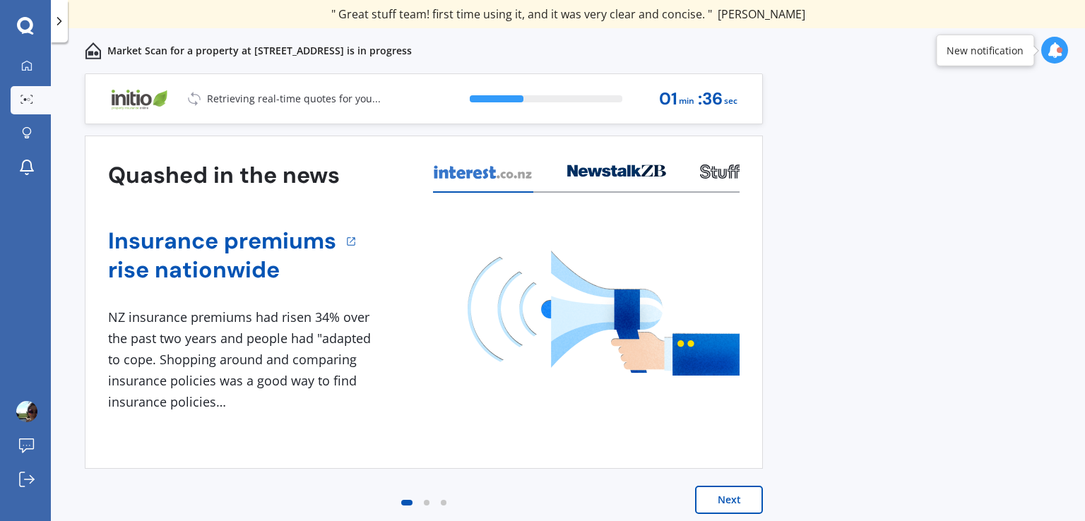
drag, startPoint x: 766, startPoint y: 241, endPoint x: 775, endPoint y: 277, distance: 37.0
click at [775, 277] on div "Previous 60,000+ Kiwis have signed up to shop and save on insurance with us " H…" at bounding box center [568, 312] width 1034 height 479
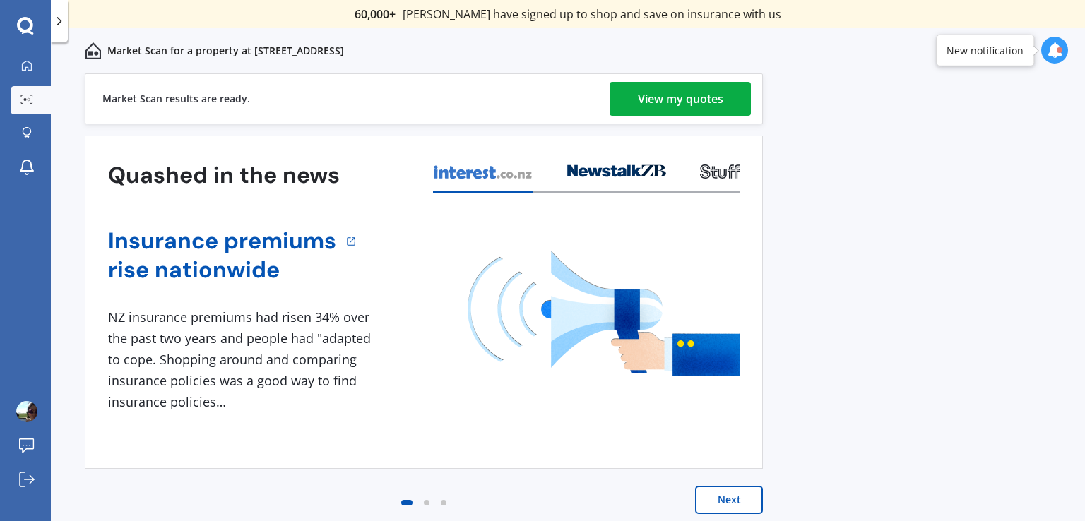
click at [732, 495] on button "Next" at bounding box center [729, 500] width 68 height 28
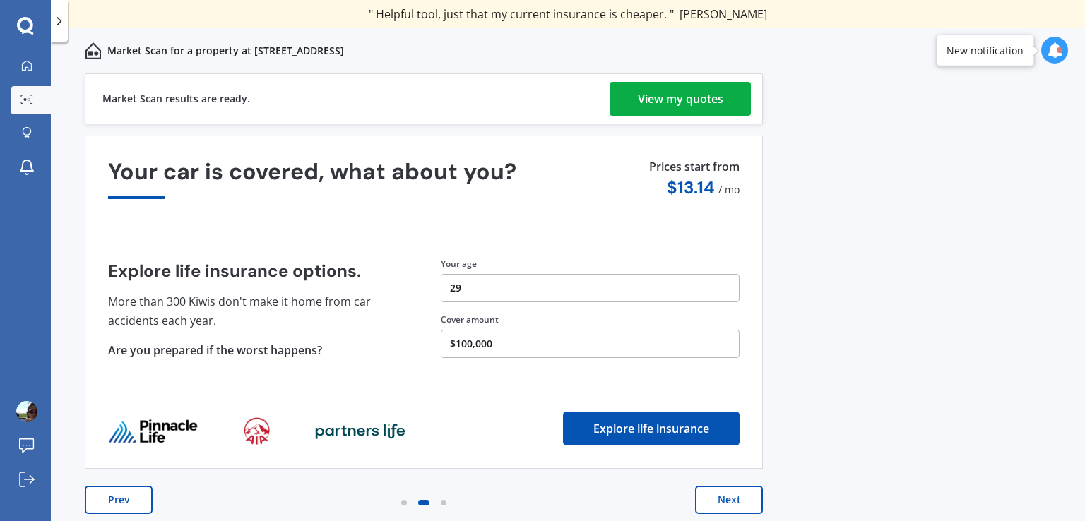
click at [141, 495] on button "Prev" at bounding box center [119, 500] width 68 height 28
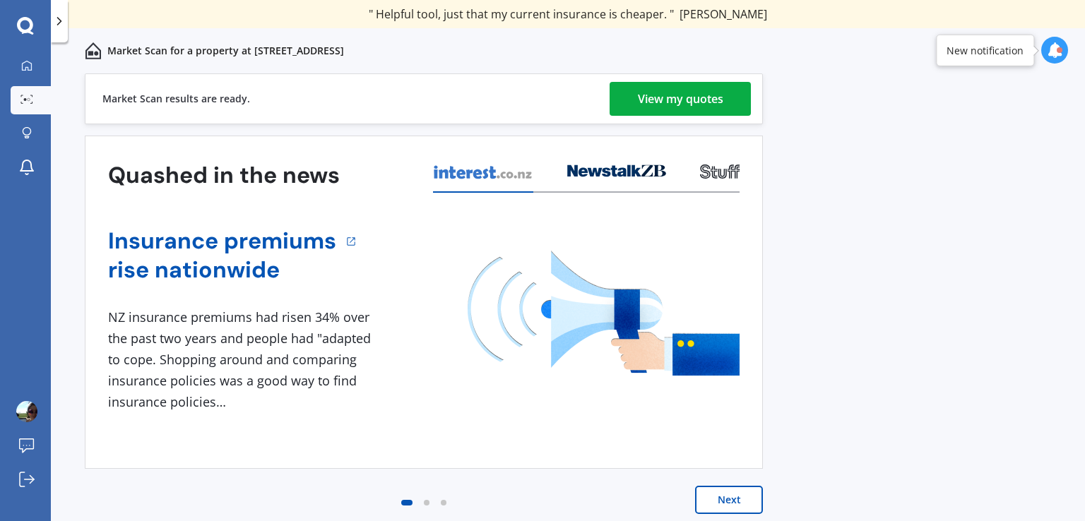
click at [705, 102] on div "View my quotes" at bounding box center [680, 99] width 85 height 34
